Goal: Task Accomplishment & Management: Complete application form

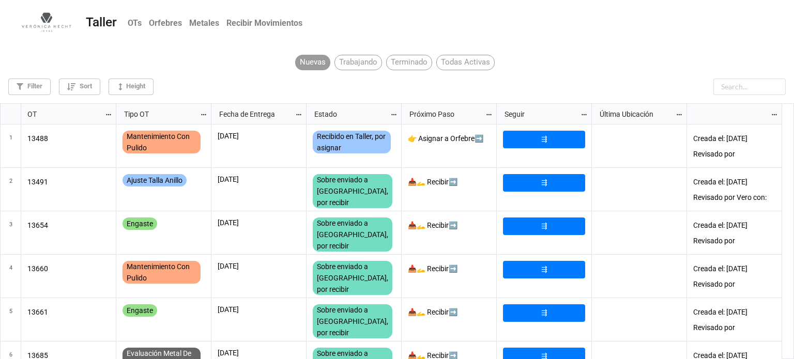
scroll to position [250, 788]
click at [733, 86] on input "text" at bounding box center [749, 87] width 72 height 17
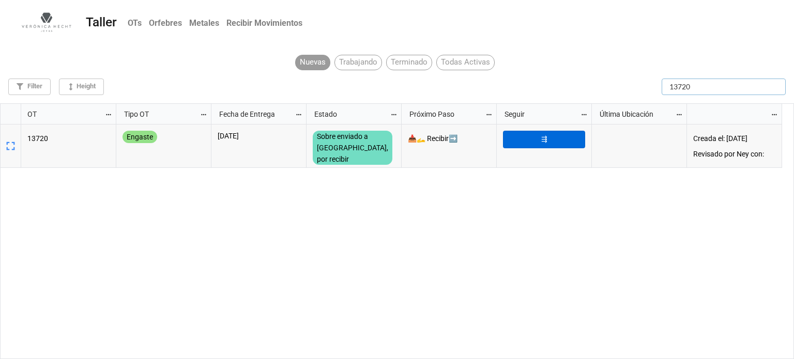
type input "13720"
click at [542, 142] on link "⇶" at bounding box center [544, 140] width 82 height 18
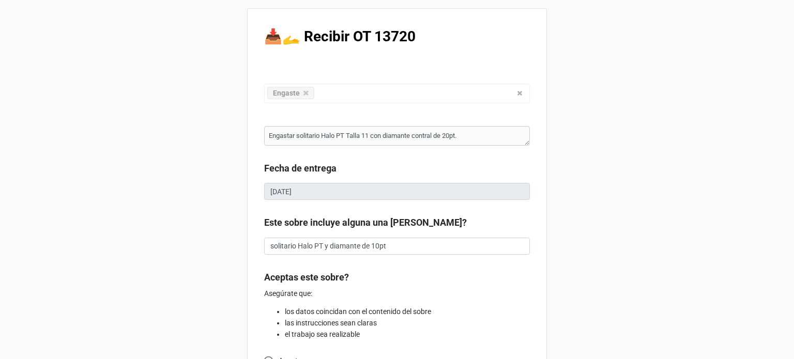
type textarea "x"
click at [578, 155] on div "📥🫴 Recibir OT 13720 Engaste Confección Ajuste Mantenimiento Joya Personalizada …" at bounding box center [397, 272] width 794 height 545
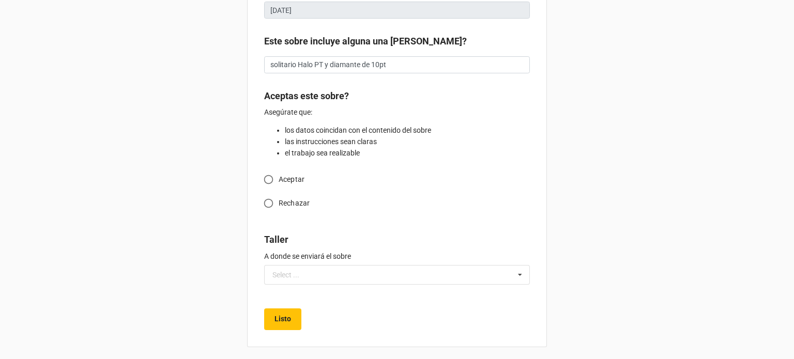
scroll to position [186, 0]
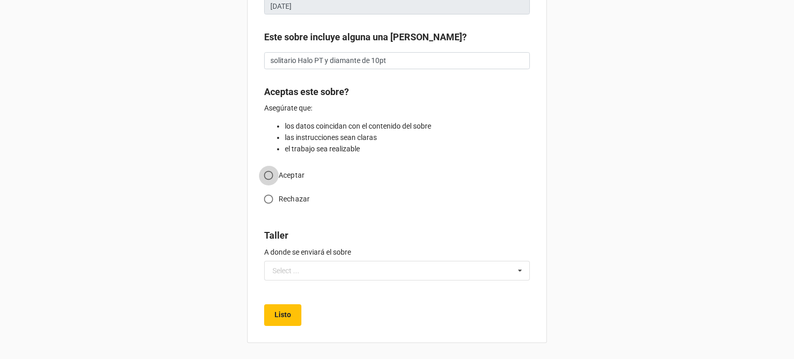
click at [266, 171] on input "Aceptar" at bounding box center [268, 175] width 20 height 20
radio input "true"
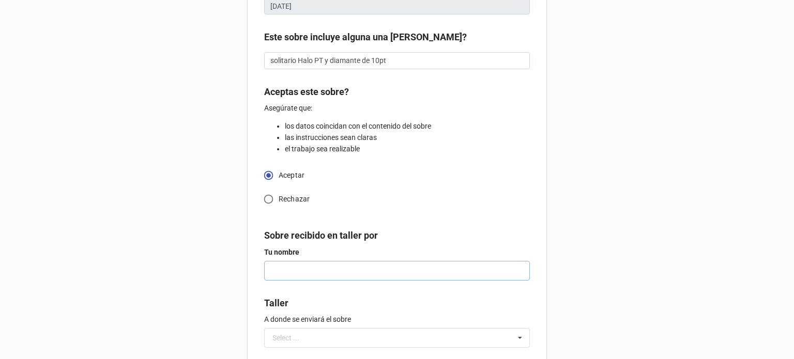
click at [277, 270] on input "text" at bounding box center [397, 271] width 266 height 20
type textarea "x"
type input "a"
type textarea "x"
type input "ar"
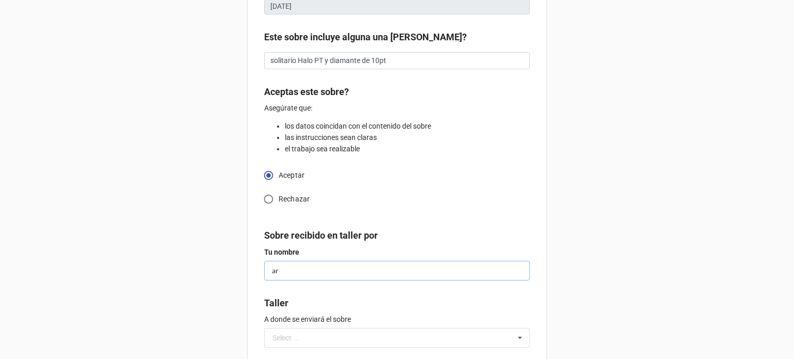
type textarea "x"
type input "ari"
type textarea "x"
type input "aris"
type textarea "x"
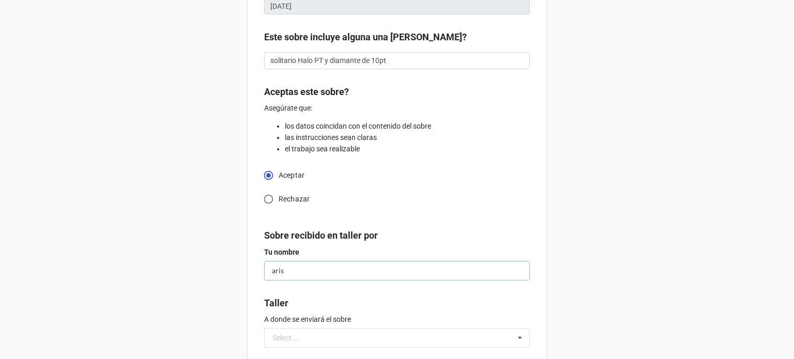
type input "ariso"
type textarea "x"
type input "arison"
click at [279, 334] on div "Select ..." at bounding box center [285, 337] width 27 height 7
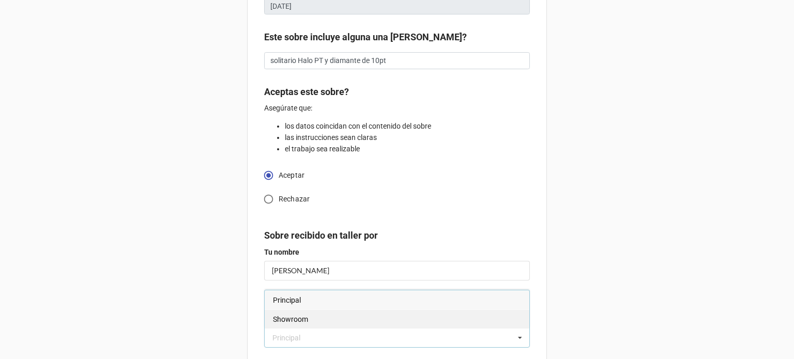
click at [283, 321] on span "Showroom" at bounding box center [290, 319] width 35 height 8
type textarea "x"
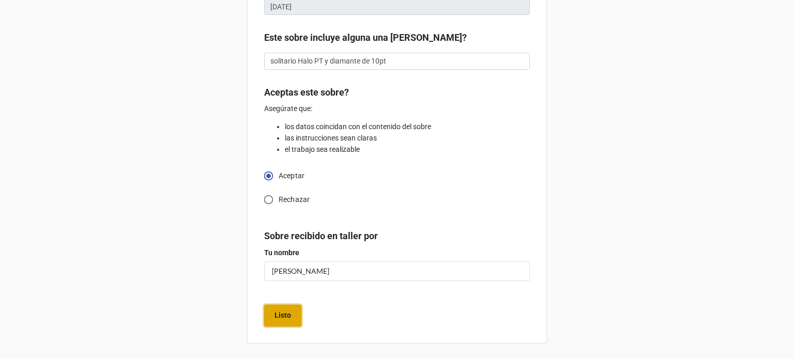
click at [270, 317] on button "Listo" at bounding box center [282, 316] width 37 height 22
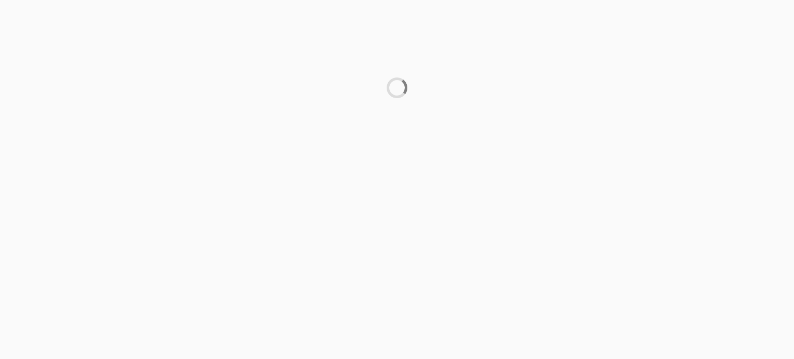
scroll to position [0, 0]
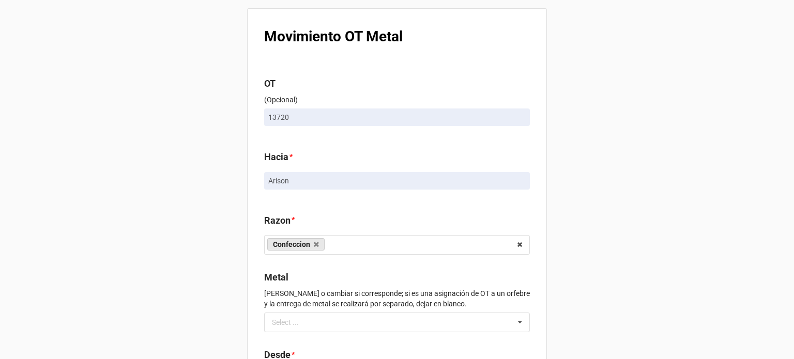
click at [613, 163] on div "Movimiento OT Metal OT (Opcional) 13720 Hacia * Arison Razon * Confeccion Engas…" at bounding box center [397, 237] width 794 height 474
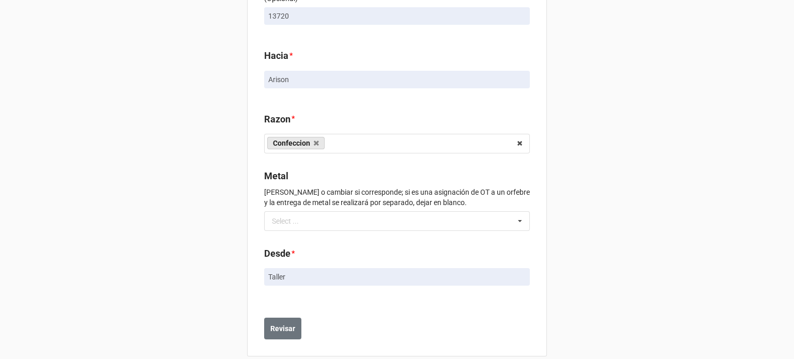
scroll to position [115, 0]
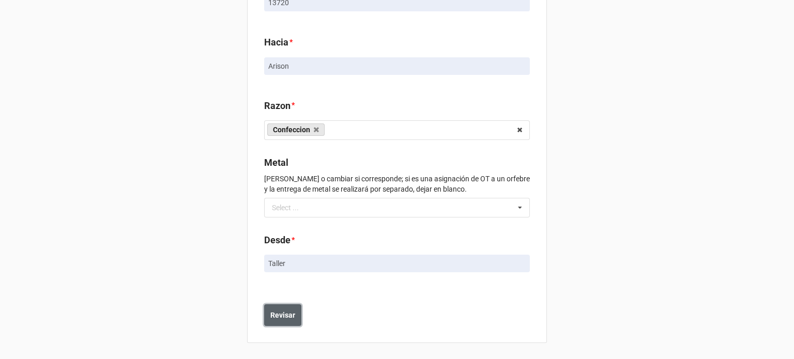
click at [267, 308] on button "Revisar" at bounding box center [282, 315] width 37 height 22
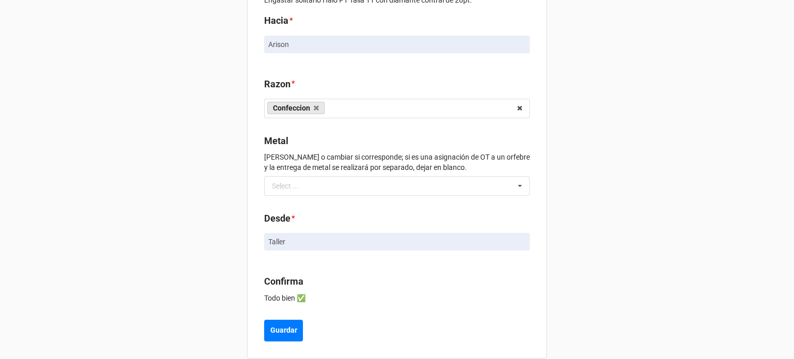
scroll to position [196, 0]
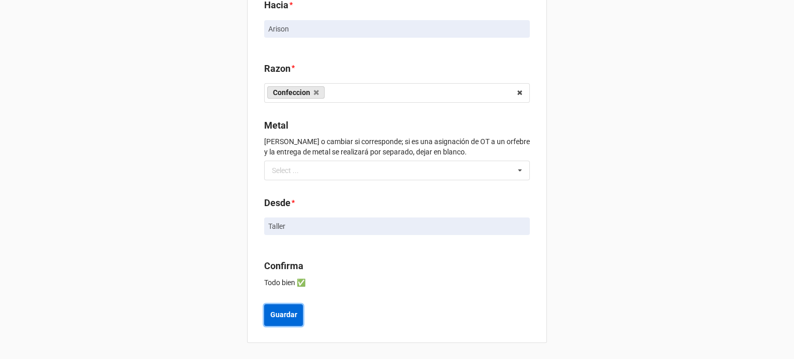
click at [275, 314] on b "Guardar" at bounding box center [283, 315] width 27 height 11
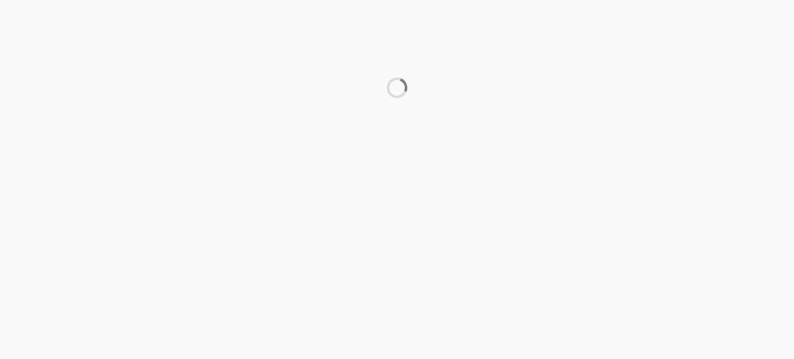
scroll to position [0, 0]
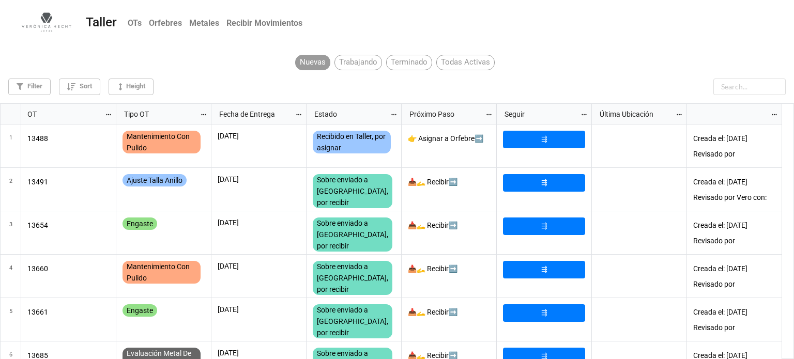
scroll to position [250, 788]
